Goal: Task Accomplishment & Management: Manage account settings

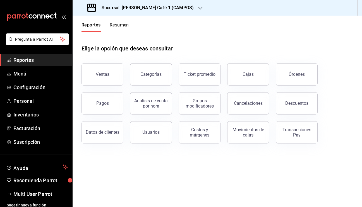
click at [122, 26] on button "Resumen" at bounding box center [119, 26] width 19 height 9
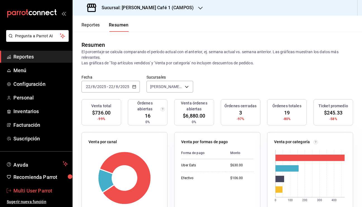
scroll to position [3, 0]
click at [28, 193] on span "Multi User Parrot" at bounding box center [40, 191] width 54 height 8
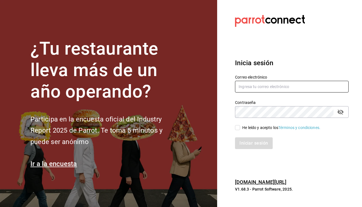
type input "mutliser@chilaquilazzos.com"
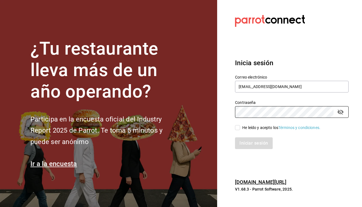
click at [240, 128] on input "He leído y acepto los Términos y condiciones." at bounding box center [237, 127] width 5 height 5
checkbox input "true"
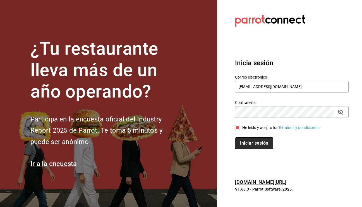
click at [251, 138] on button "Iniciar sesión" at bounding box center [254, 144] width 38 height 12
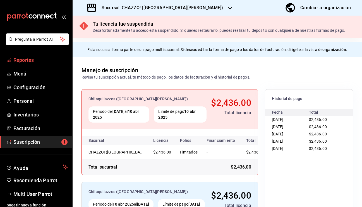
click at [29, 60] on span "Reportes" at bounding box center [40, 60] width 54 height 8
click at [153, 8] on h3 "Sucursal: CHAZZO! (SAN MARCOS)" at bounding box center [160, 7] width 126 height 7
click at [162, 8] on h3 "Sucursal: CHAZZO! (SAN MARCOS)" at bounding box center [160, 7] width 126 height 7
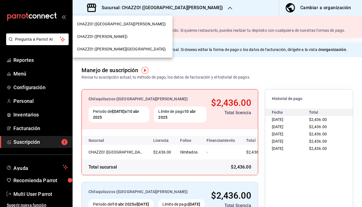
click at [126, 35] on span "CHAZZO! ([PERSON_NAME])" at bounding box center [102, 37] width 50 height 6
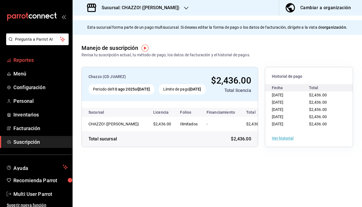
click at [30, 62] on span "Reportes" at bounding box center [40, 60] width 54 height 8
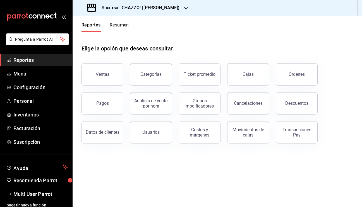
click at [119, 21] on div "Reportes Resumen" at bounding box center [101, 24] width 56 height 16
click at [119, 26] on button "Resumen" at bounding box center [119, 26] width 19 height 9
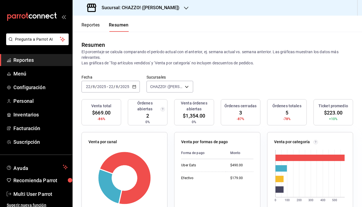
click at [150, 8] on h3 "Sucursal: CHAZZO! (VICENTE GUERRERO)" at bounding box center [138, 7] width 82 height 7
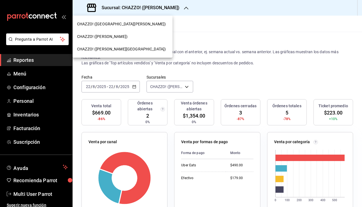
click at [121, 52] on div "CHAZZO! ([PERSON_NAME][GEOGRAPHIC_DATA])" at bounding box center [123, 49] width 100 height 13
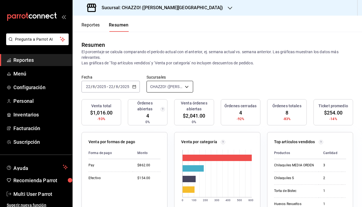
click at [167, 88] on body "Pregunta a Parrot AI Reportes Menú Configuración Personal Inventarios Facturaci…" at bounding box center [181, 103] width 362 height 207
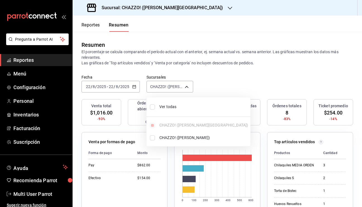
click at [151, 107] on input "checkbox" at bounding box center [152, 107] width 5 height 5
checkbox input "true"
type input "[object Object],[object Object]"
checkbox input "true"
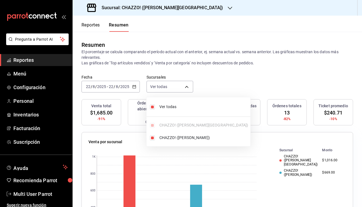
click at [226, 72] on div at bounding box center [181, 103] width 362 height 207
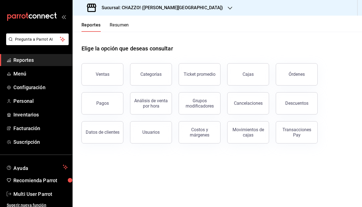
click at [120, 24] on button "Resumen" at bounding box center [119, 26] width 19 height 9
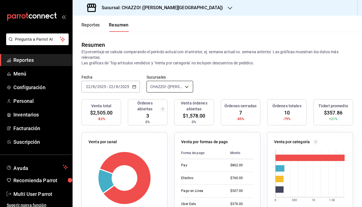
click at [167, 90] on body "Pregunta a Parrot AI Reportes Menú Configuración Personal Inventarios Facturaci…" at bounding box center [181, 103] width 362 height 207
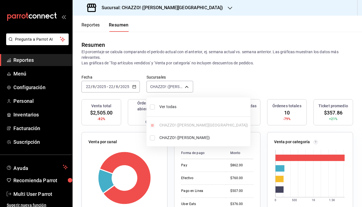
click at [153, 107] on input "checkbox" at bounding box center [152, 107] width 5 height 5
checkbox input "true"
type input "[object Object],[object Object]"
checkbox input "true"
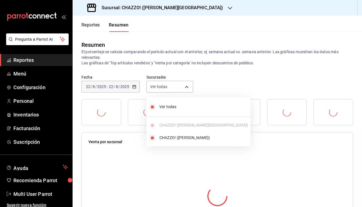
click at [213, 87] on div at bounding box center [181, 103] width 362 height 207
